Goal: Task Accomplishment & Management: Use online tool/utility

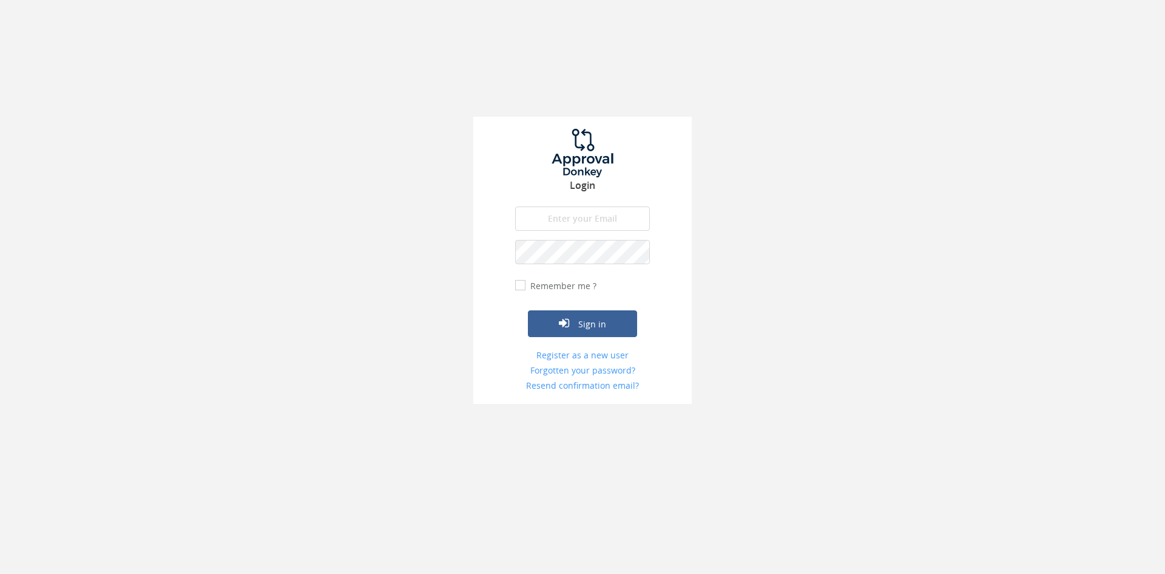
click at [585, 207] on input "email" at bounding box center [582, 218] width 135 height 24
type input "[EMAIL_ADDRESS][DOMAIN_NAME]"
click at [528, 310] on button "Sign in" at bounding box center [582, 323] width 109 height 27
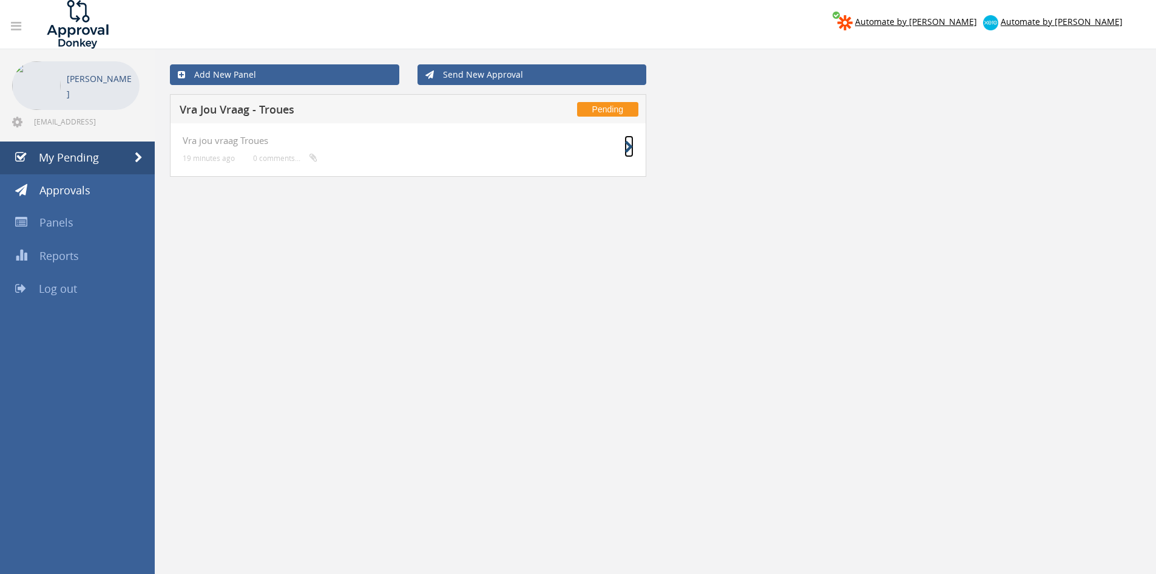
click at [631, 142] on icon at bounding box center [628, 147] width 9 height 13
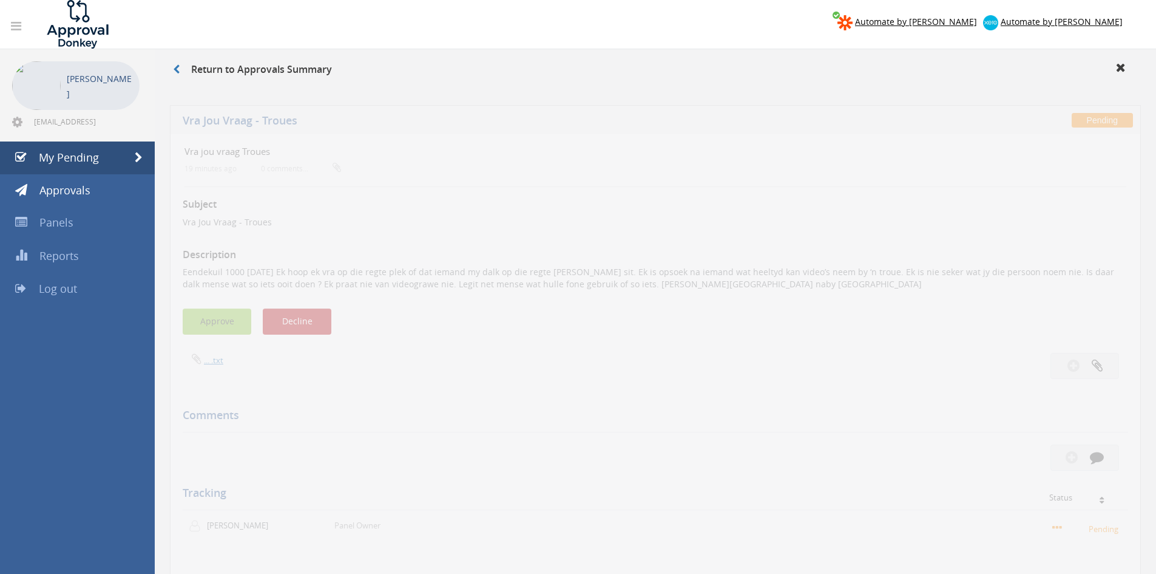
click at [206, 312] on button "Approve" at bounding box center [217, 313] width 69 height 26
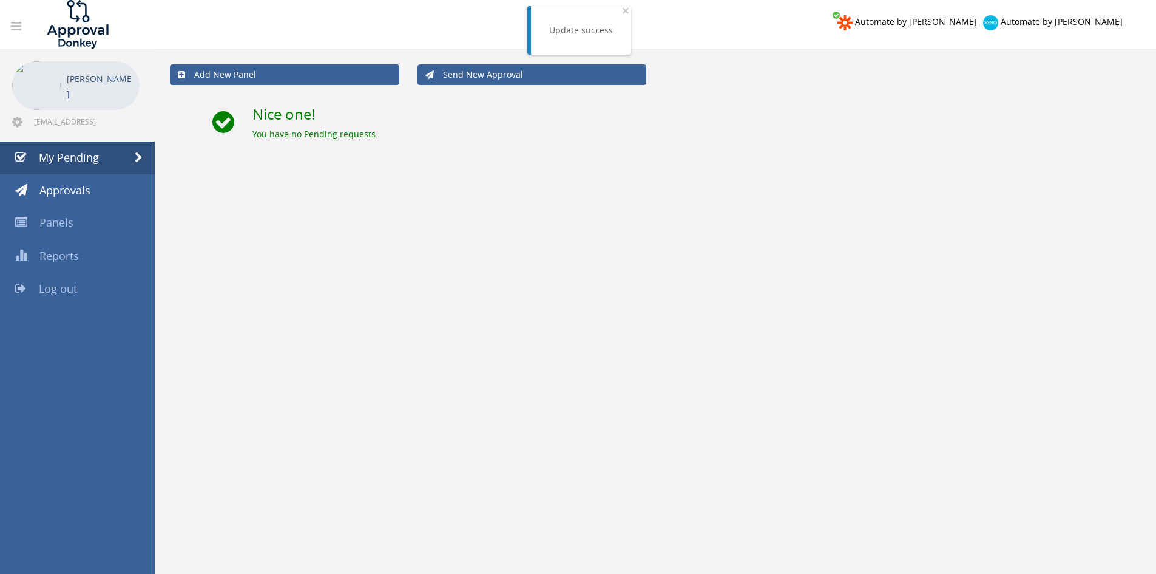
click at [73, 292] on span "Log out" at bounding box center [58, 288] width 38 height 15
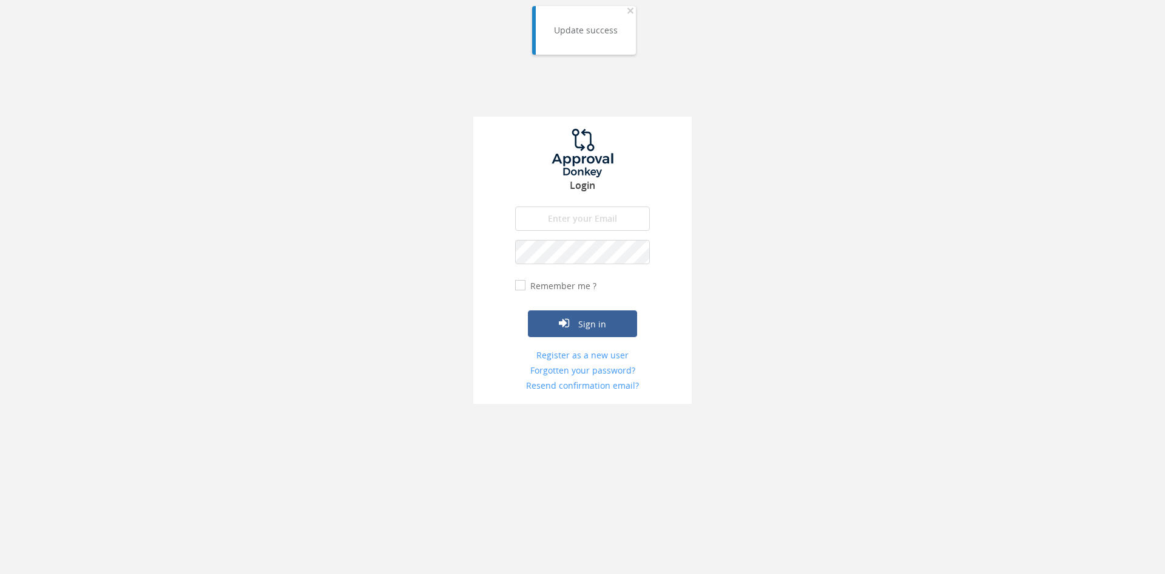
click at [580, 223] on input "email" at bounding box center [582, 218] width 135 height 24
type input "[EMAIL_ADDRESS][DOMAIN_NAME]"
click at [528, 310] on button "Sign in" at bounding box center [582, 323] width 109 height 27
